Goal: Task Accomplishment & Management: Manage account settings

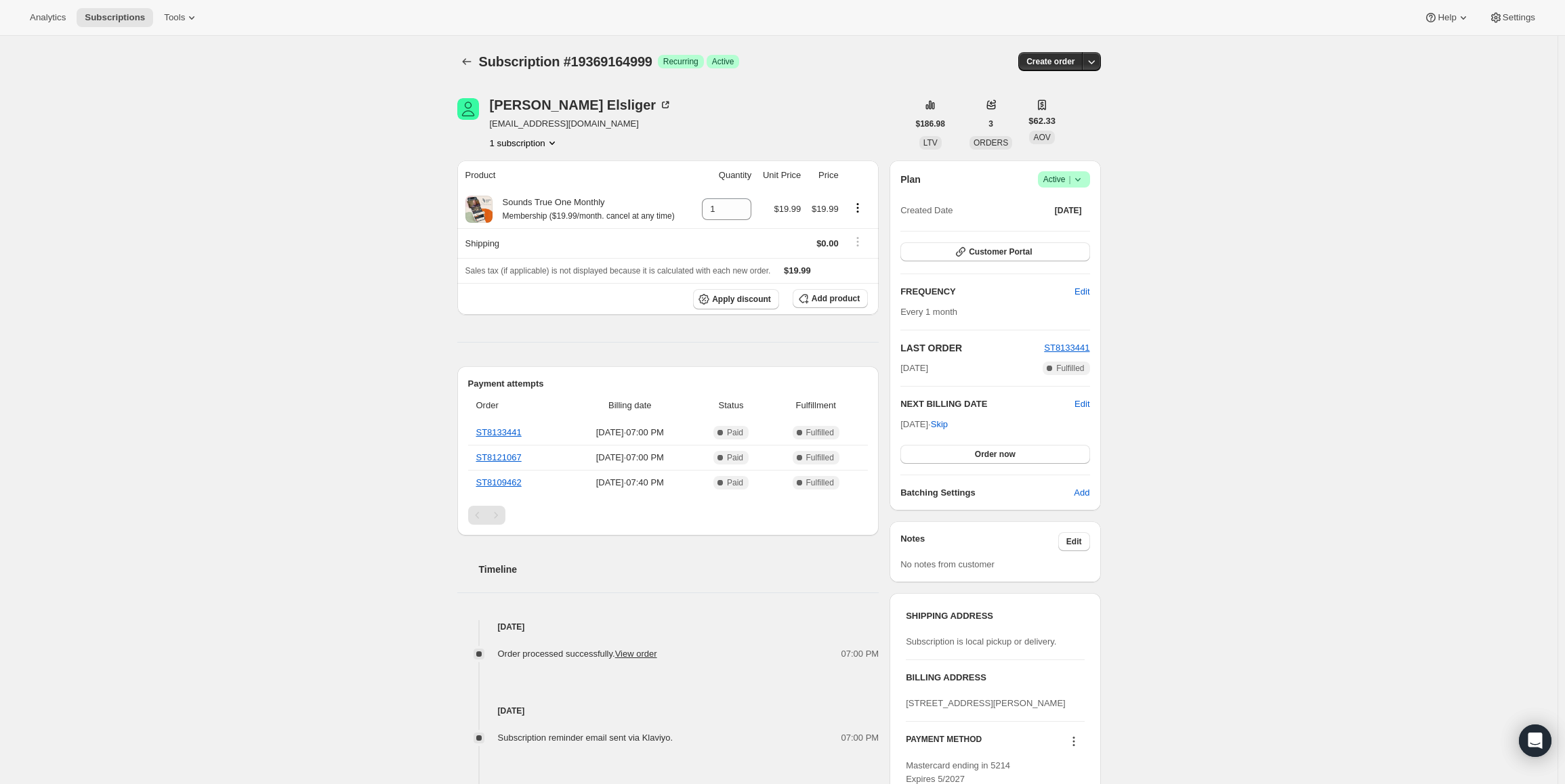
drag, startPoint x: 949, startPoint y: 423, endPoint x: 906, endPoint y: 420, distance: 43.1
click at [906, 420] on span "Oct 26, 2025 · Skip" at bounding box center [924, 424] width 47 height 10
copy span "Oct 26, 202"
click at [1067, 173] on span "Active |" at bounding box center [1064, 179] width 41 height 14
click at [1051, 202] on span "Pause subscription" at bounding box center [1066, 205] width 75 height 10
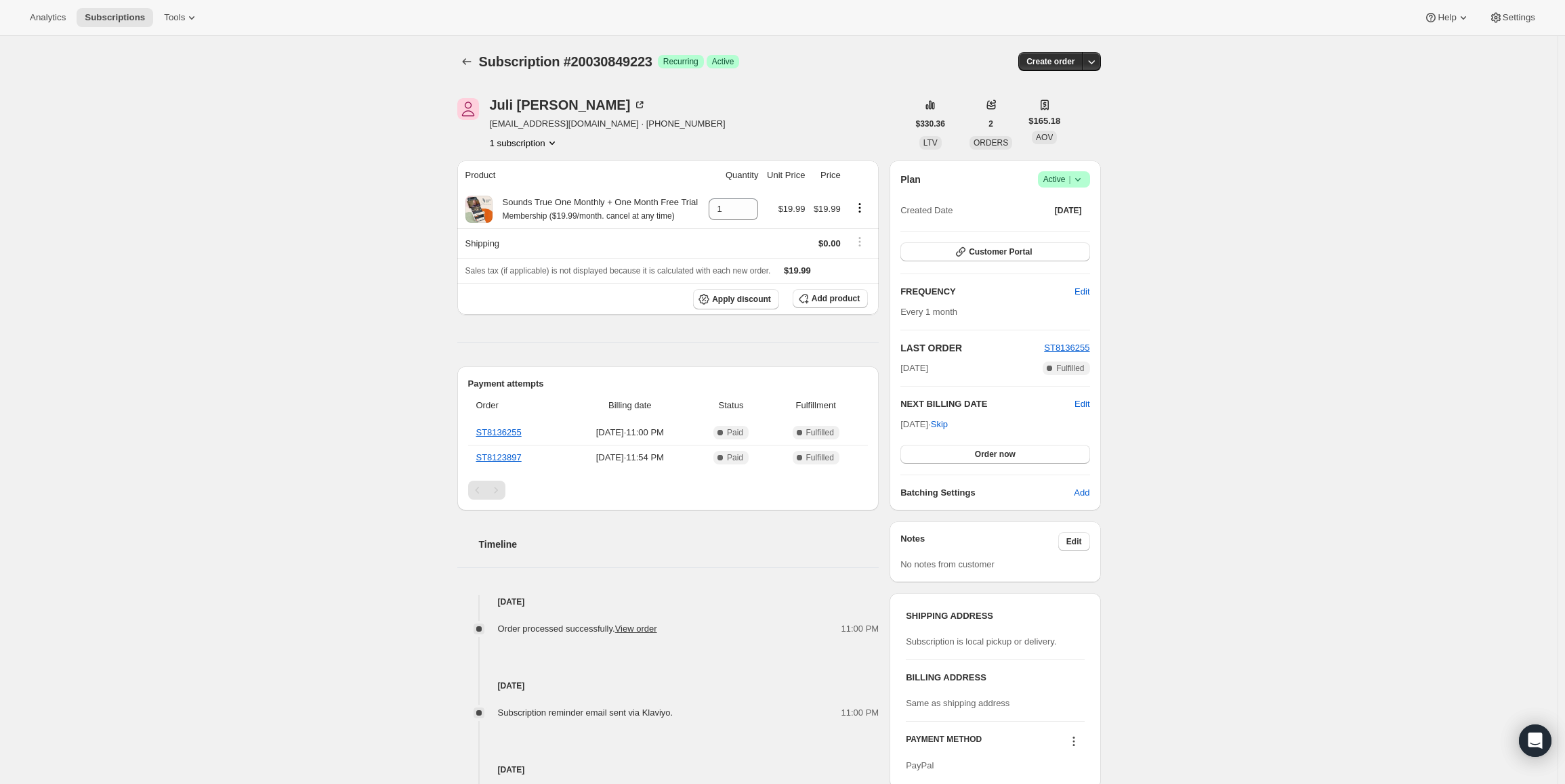
drag, startPoint x: 904, startPoint y: 421, endPoint x: 947, endPoint y: 420, distance: 43.0
click at [947, 420] on span "Nov 2, 2025 · Skip" at bounding box center [924, 424] width 47 height 10
copy span "Nov 2, 202"
click at [1059, 178] on span "Active |" at bounding box center [1064, 179] width 41 height 14
click at [1049, 203] on span "Pause subscription" at bounding box center [1066, 205] width 75 height 10
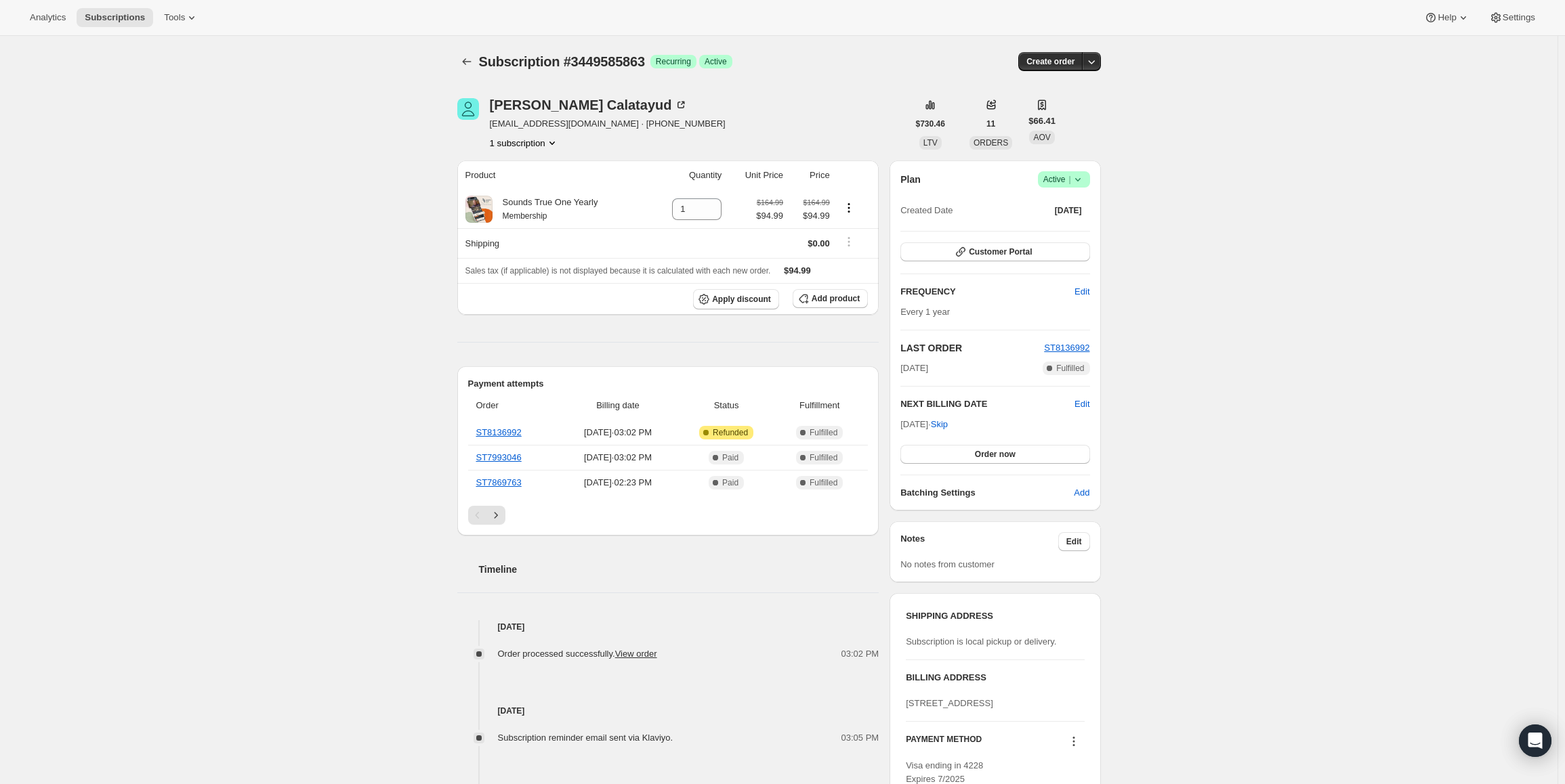
click at [1075, 179] on icon at bounding box center [1077, 179] width 14 height 14
click at [1069, 228] on span "Cancel subscription" at bounding box center [1067, 228] width 76 height 10
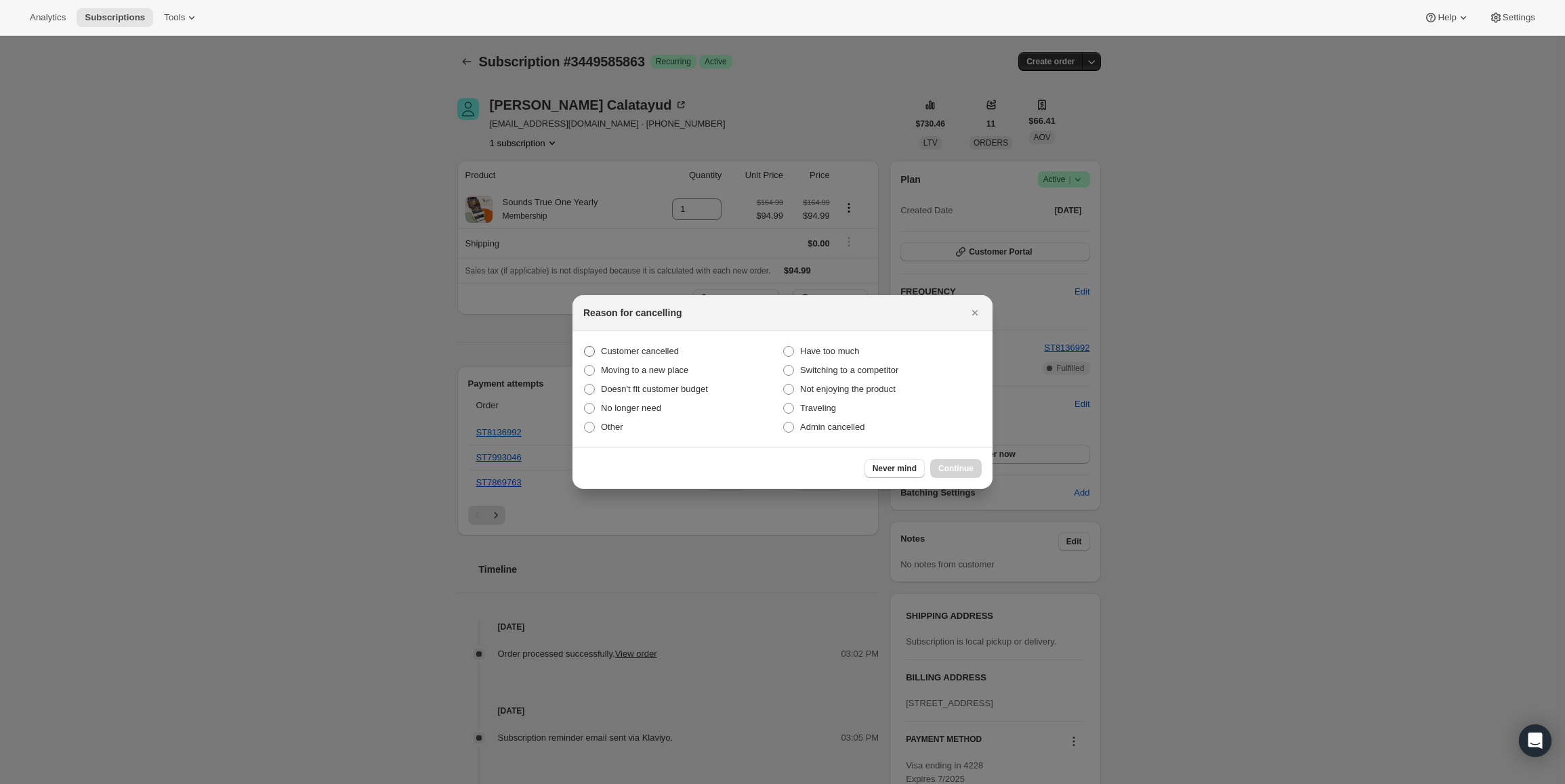
click at [661, 352] on span "Customer cancelled" at bounding box center [640, 351] width 78 height 10
click at [584, 346] on input "Customer cancelled" at bounding box center [583, 346] width 1 height 1
radio input "true"
click at [971, 463] on span "Continue" at bounding box center [956, 469] width 35 height 11
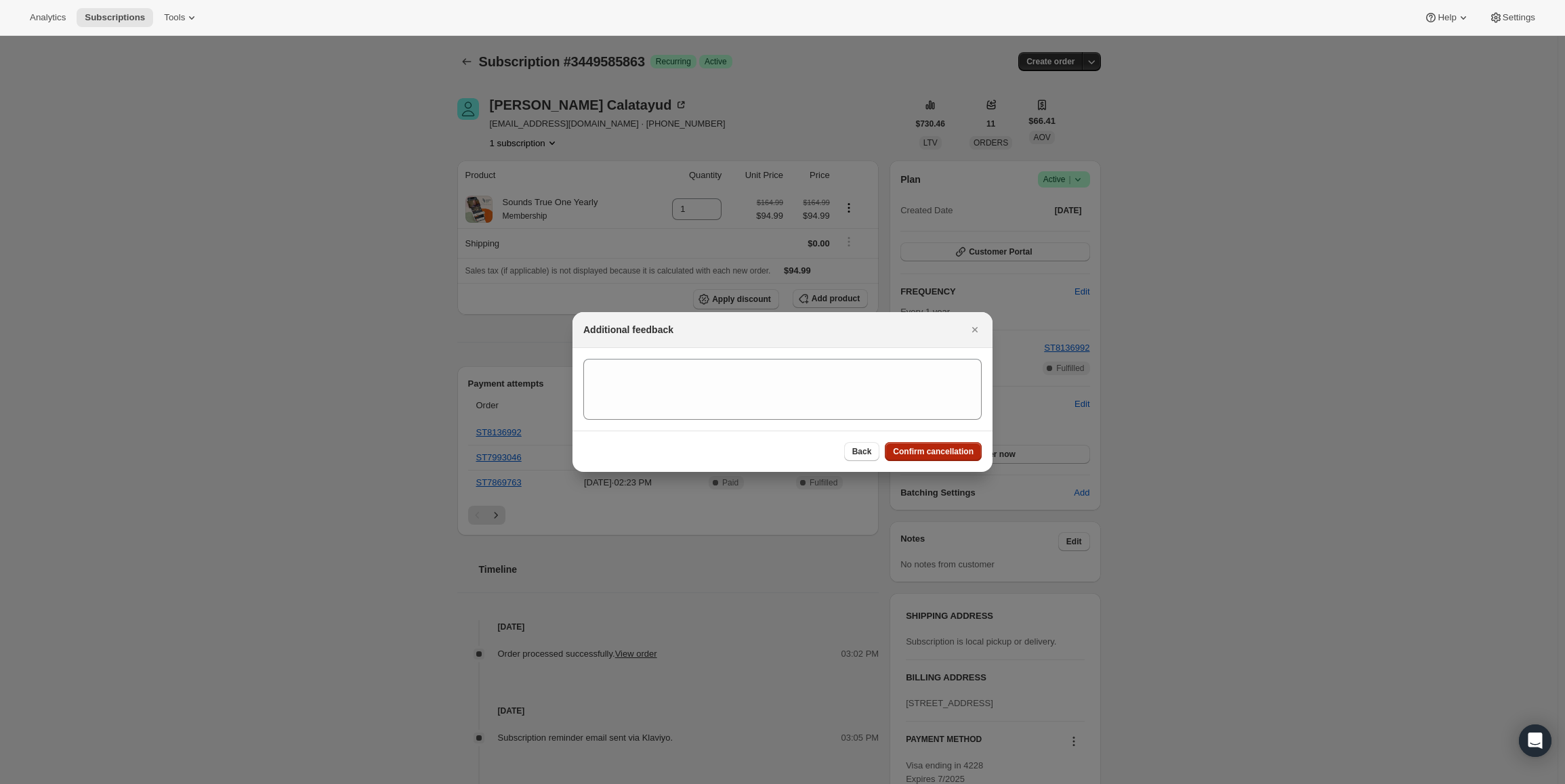
click at [964, 456] on span "Confirm cancellation" at bounding box center [933, 451] width 80 height 11
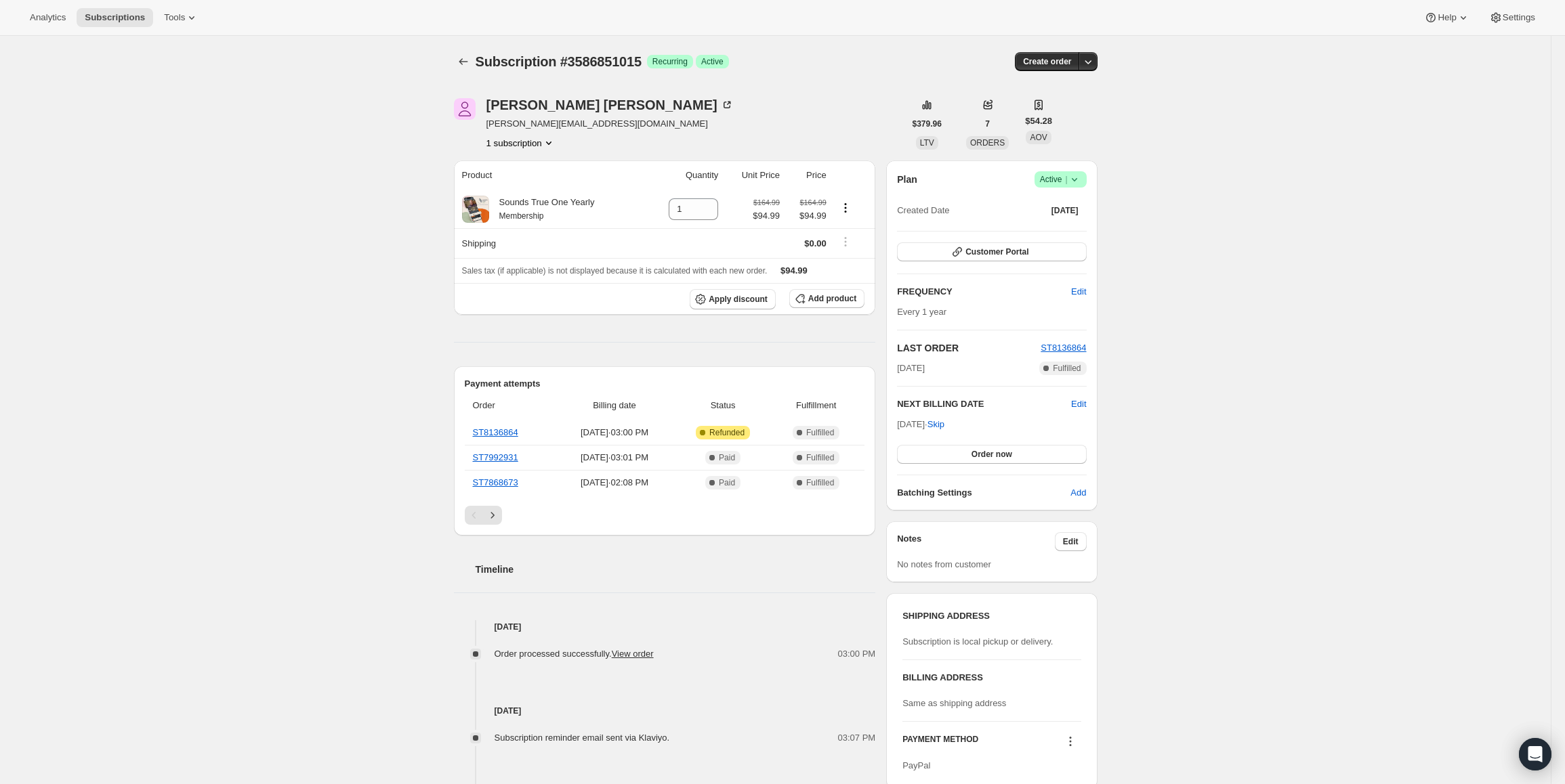
click at [1038, 175] on span "Success Active |" at bounding box center [1060, 180] width 53 height 17
click at [1034, 224] on span "Cancel subscription" at bounding box center [1064, 228] width 76 height 10
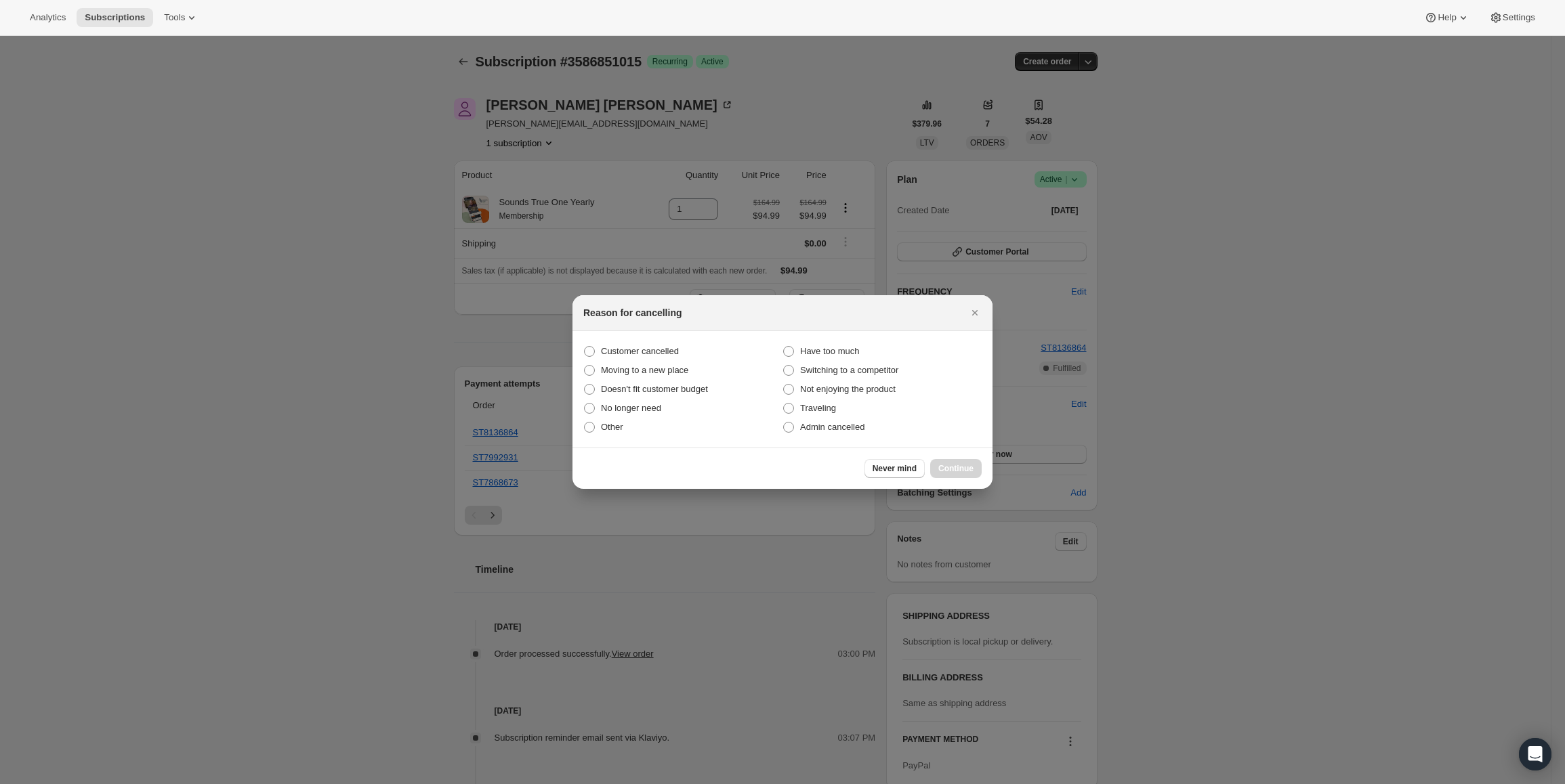
click at [637, 341] on section "Customer cancelled Have too much Moving to a new place Switching to a competito…" at bounding box center [782, 389] width 420 height 116
click at [638, 351] on span "Customer cancelled" at bounding box center [640, 351] width 78 height 10
click at [584, 346] on input "Customer cancelled" at bounding box center [583, 346] width 1 height 1
radio input "true"
click at [947, 462] on button "Continue" at bounding box center [956, 468] width 52 height 19
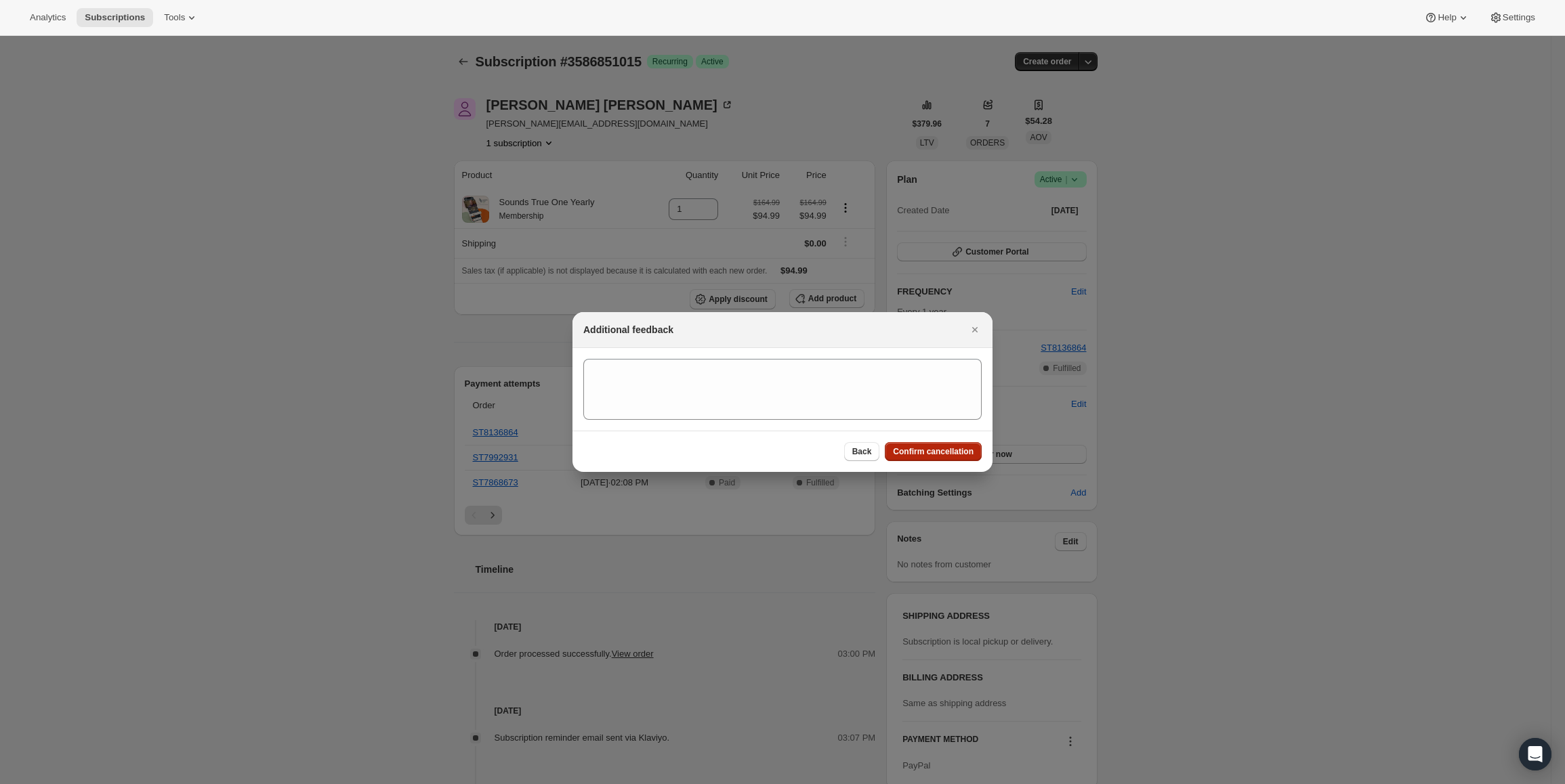
click at [947, 455] on span "Confirm cancellation" at bounding box center [933, 451] width 80 height 11
